Goal: Find specific page/section: Find specific page/section

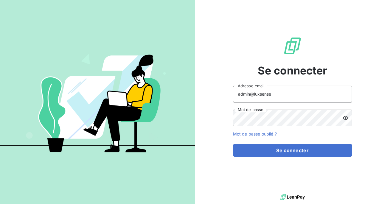
click at [274, 96] on input "admin@luxsense" at bounding box center [292, 94] width 119 height 17
type input "admin@adsgroup"
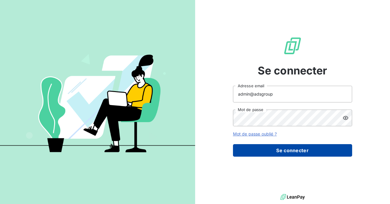
click at [267, 151] on button "Se connecter" at bounding box center [292, 150] width 119 height 13
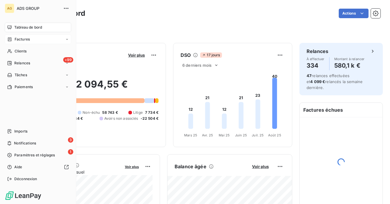
click at [19, 40] on span "Factures" at bounding box center [22, 39] width 15 height 5
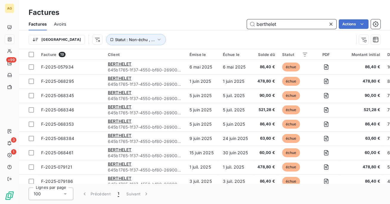
paste input "D250573336"
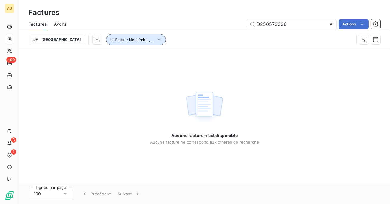
click at [119, 41] on span "Statut : Non-échu , ..." at bounding box center [135, 39] width 40 height 5
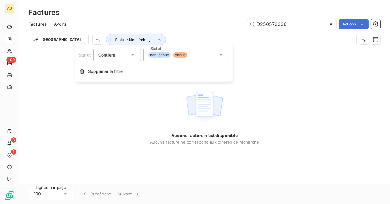
click at [156, 35] on div "Trier Statut : Non-échu , ..." at bounding box center [191, 39] width 325 height 11
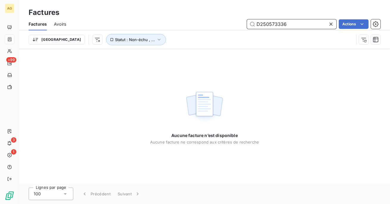
click at [292, 25] on input "D250573336" at bounding box center [291, 24] width 89 height 10
paste input "CHAMPAGNE ARDENNES GESTION"
type input "CHAMPAGNE ARDENNES GESTION"
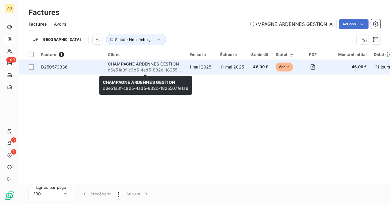
click at [176, 69] on span "d6e51a3f-c9d5-4ad5-832c-1825507fe1a6" at bounding box center [145, 70] width 75 height 6
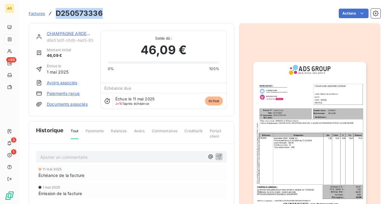
drag, startPoint x: 105, startPoint y: 15, endPoint x: 57, endPoint y: 15, distance: 48.0
click at [57, 15] on div "Factures D250573336 Actions" at bounding box center [205, 13] width 352 height 13
copy h3 "D250573336"
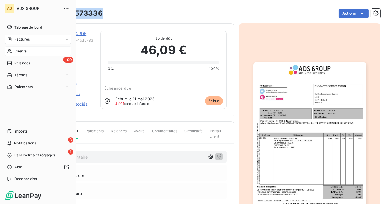
click at [20, 49] on span "Clients" at bounding box center [21, 51] width 12 height 5
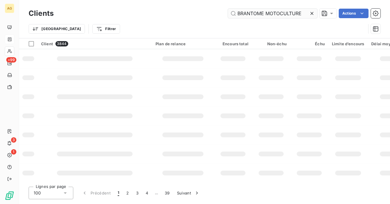
type input "BRANTOME MOTOCULTURE"
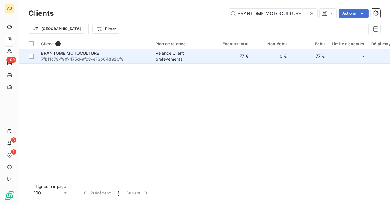
click at [201, 52] on div "Relance Client prélèvements" at bounding box center [183, 56] width 55 height 12
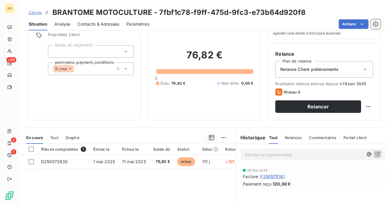
scroll to position [45, 0]
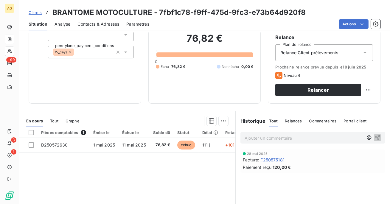
click at [53, 120] on span "Tout" at bounding box center [54, 121] width 8 height 5
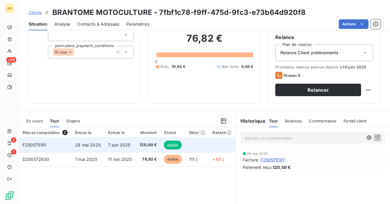
click at [119, 144] on span "7 juin 2025" at bounding box center [119, 144] width 22 height 5
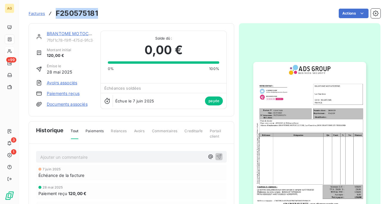
drag, startPoint x: 101, startPoint y: 15, endPoint x: 53, endPoint y: 14, distance: 47.4
click at [53, 14] on div "Factures F250575181 Actions" at bounding box center [205, 13] width 352 height 13
copy h3 "F250575181"
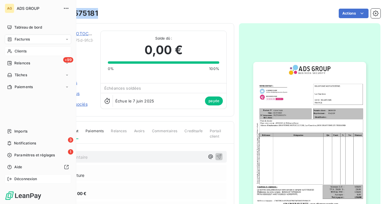
click at [19, 175] on div "Déconnexion" at bounding box center [38, 179] width 66 height 10
